Goal: Information Seeking & Learning: Learn about a topic

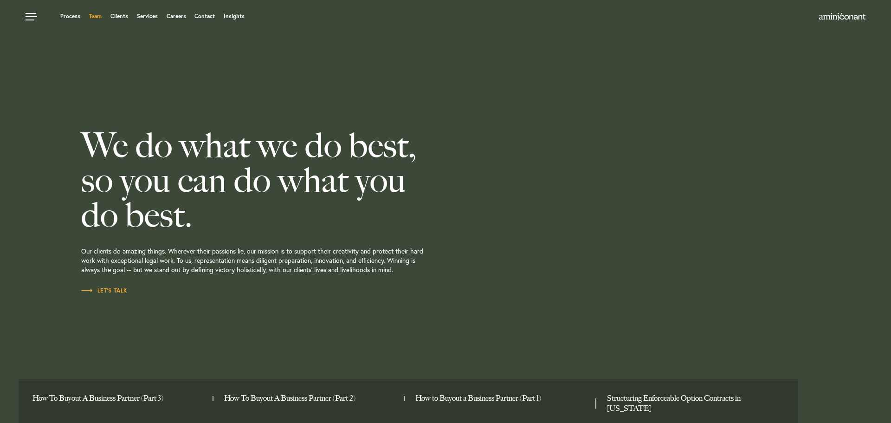
click at [96, 18] on link "Team" at bounding box center [95, 16] width 13 height 6
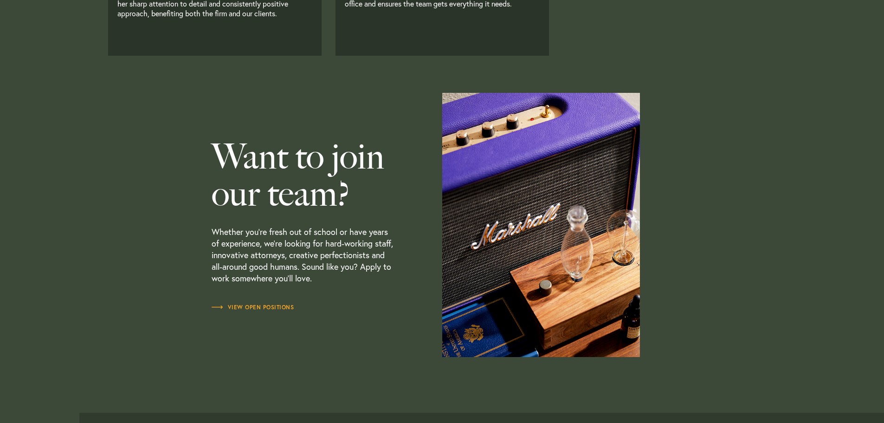
scroll to position [2690, 0]
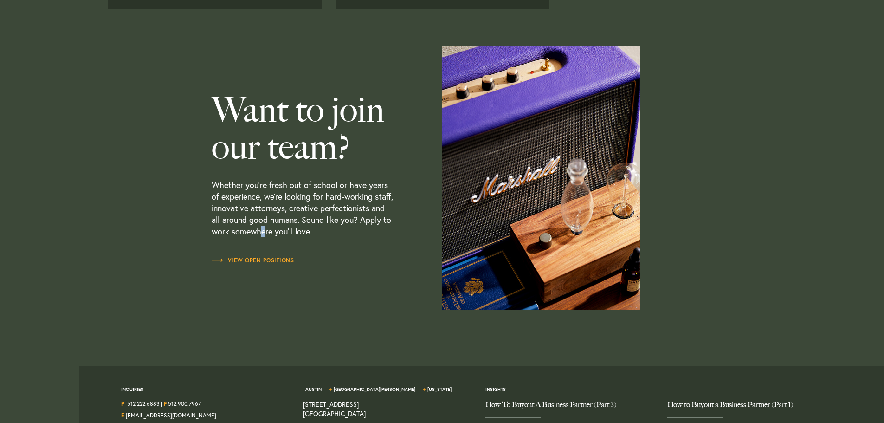
click at [264, 255] on p "Whether you’re fresh out of school or have years of experience, we’re looking f…" at bounding box center [304, 210] width 184 height 90
click at [268, 263] on span "View Open Positions" at bounding box center [253, 260] width 83 height 6
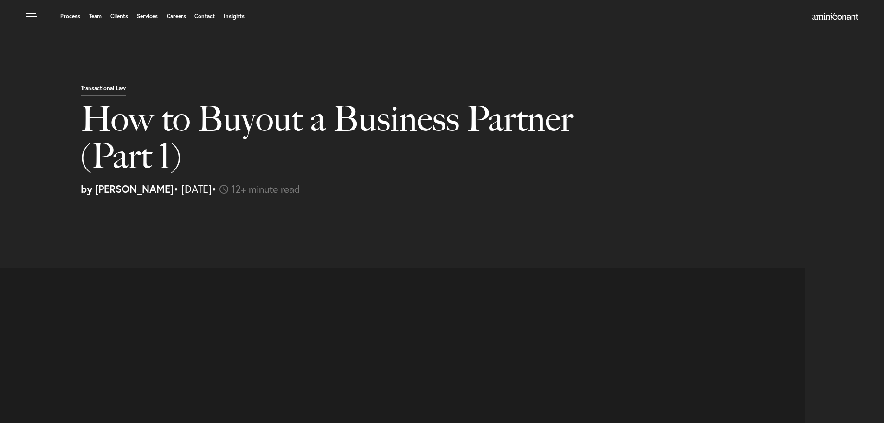
select select "US"
select select "Austin"
select select "Business and Civil Litigation"
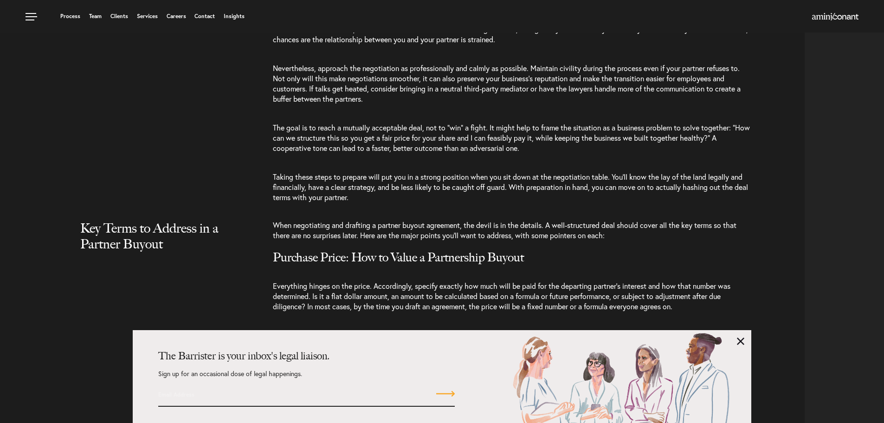
scroll to position [2505, 0]
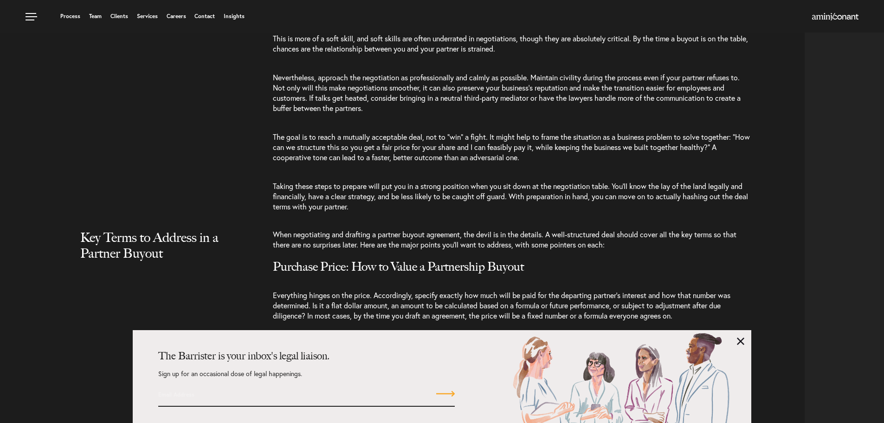
click at [736, 341] on div "The Barrister is your inbox's legal liaison. Sign up for an occasional dose of …" at bounding box center [442, 376] width 619 height 93
click at [739, 344] on div "The Barrister is your inbox's legal liaison. Sign up for an occasional dose of …" at bounding box center [442, 376] width 619 height 93
click at [739, 338] on link at bounding box center [740, 340] width 7 height 7
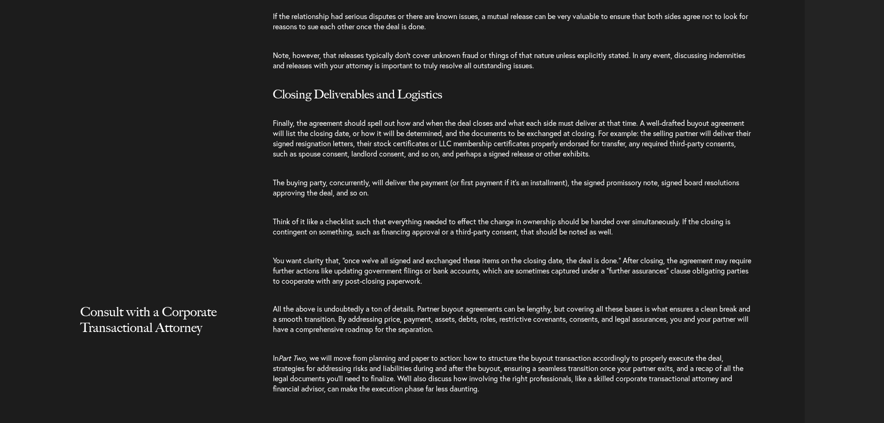
scroll to position [4963, 0]
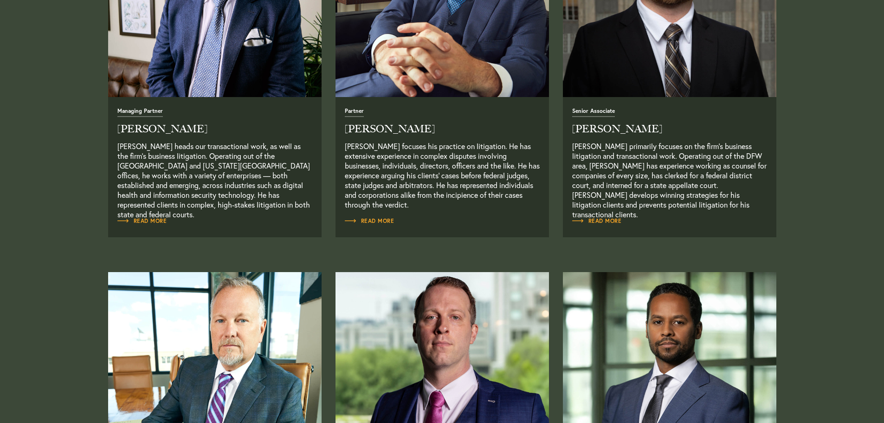
scroll to position [753, 0]
